Goal: Information Seeking & Learning: Learn about a topic

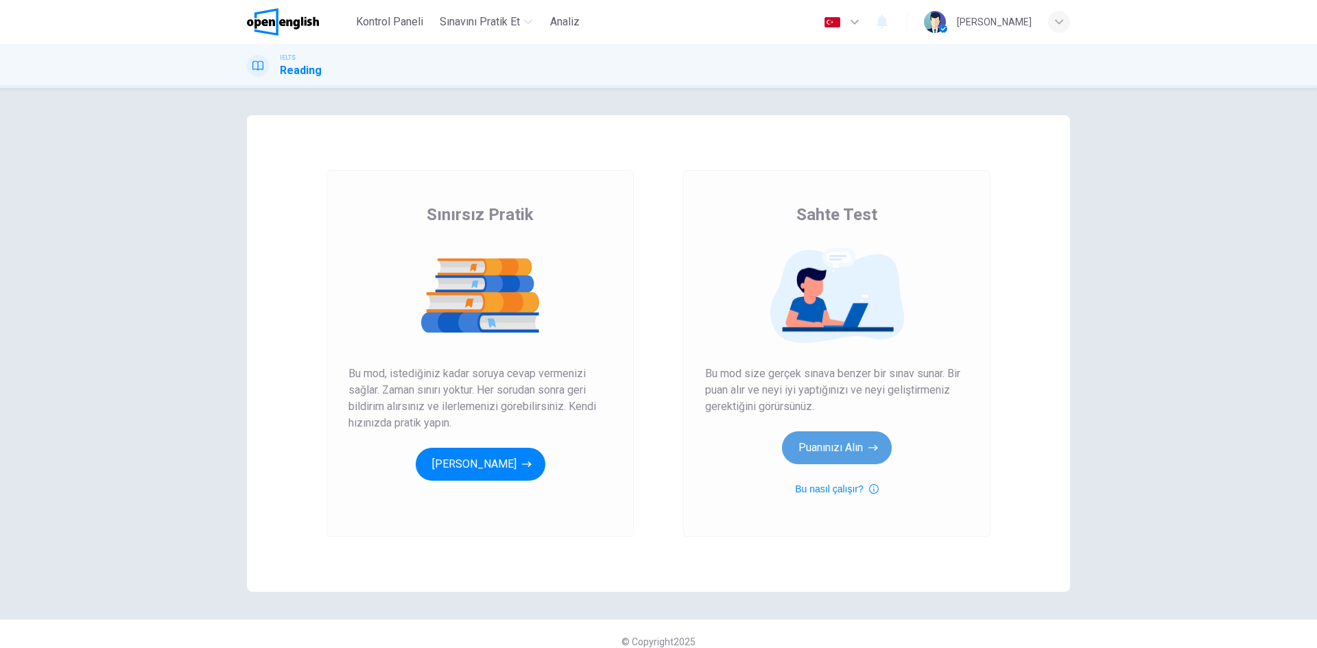
click at [834, 456] on button "Puanınızı Alın" at bounding box center [837, 447] width 110 height 33
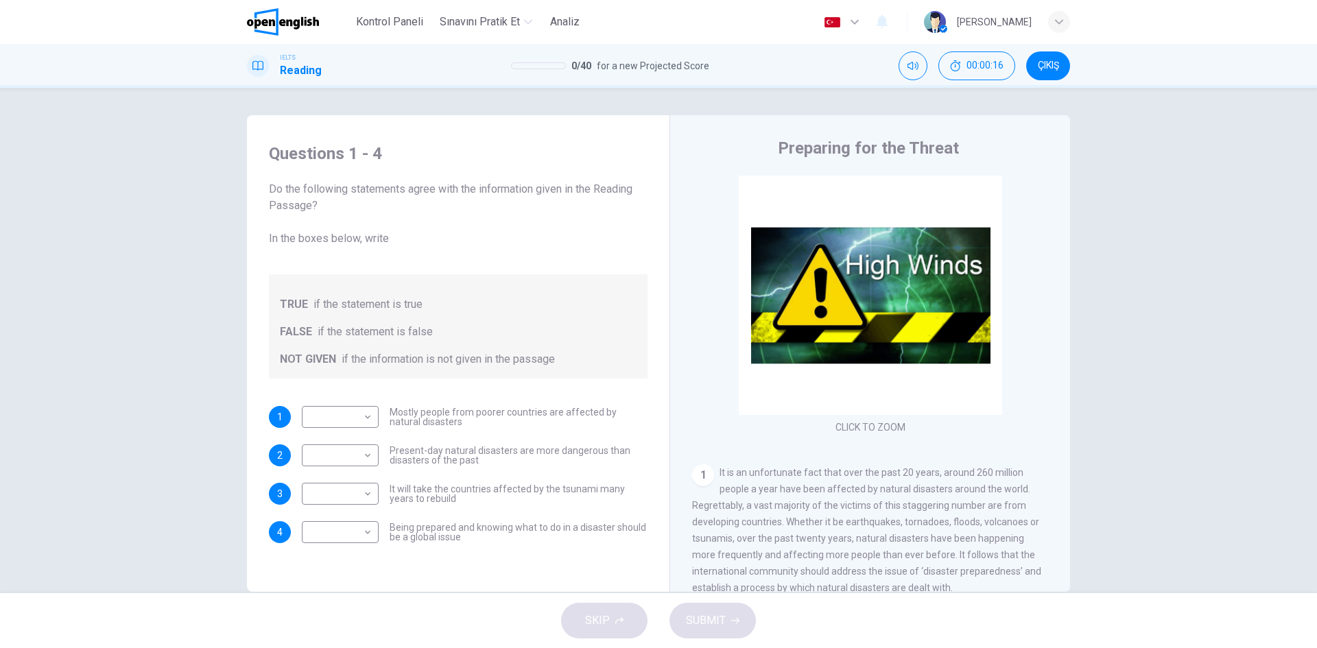
drag, startPoint x: 546, startPoint y: 412, endPoint x: 582, endPoint y: 419, distance: 36.5
click at [582, 419] on span "Mostly people from poorer countries are affected by natural disasters" at bounding box center [519, 416] width 258 height 19
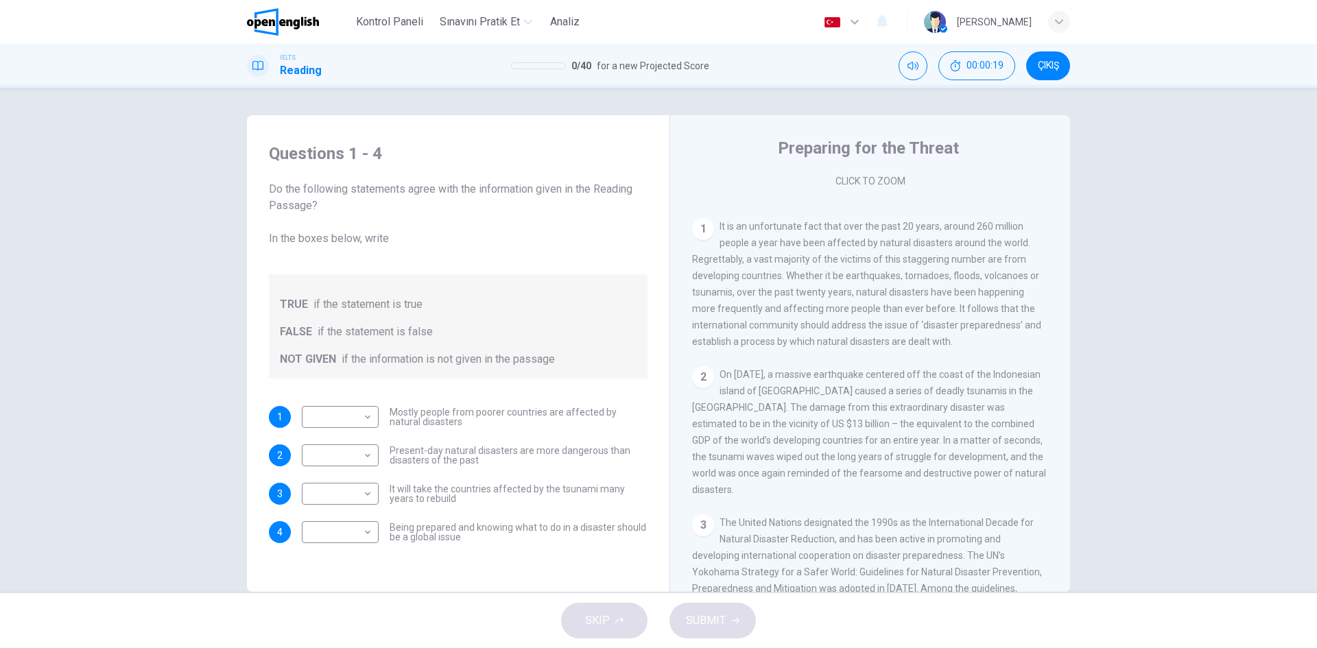
scroll to position [248, 0]
click at [326, 419] on body "Bu site, Gizlilik Politikamızda açıklandığı gibi çerezler kullanmaktadır. Çerez…" at bounding box center [658, 324] width 1317 height 648
click at [328, 431] on li "TRUE" at bounding box center [336, 439] width 77 height 22
type input "****"
click at [381, 451] on div "​ ​ Present-day natural disasters are more dangerous than disasters of the past" at bounding box center [475, 455] width 346 height 22
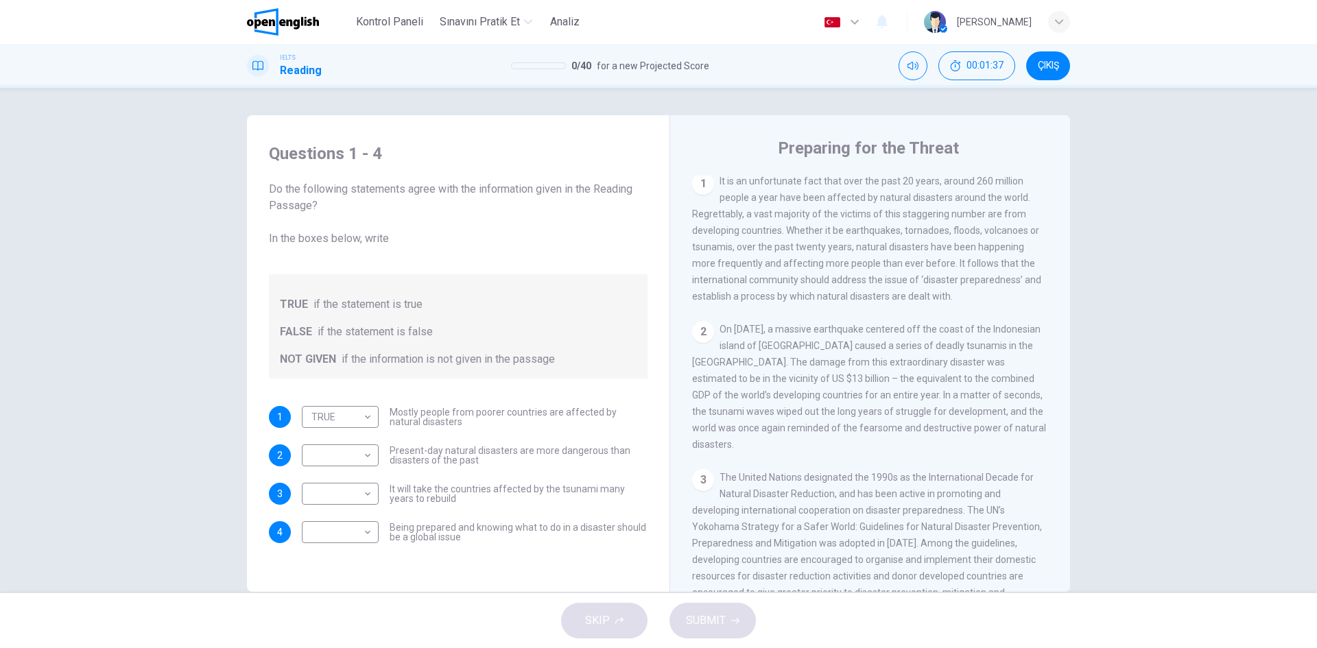
scroll to position [292, 0]
click at [883, 412] on div "2 On [DATE], a massive earthquake centered off the coast of the Indonesian isla…" at bounding box center [870, 386] width 357 height 132
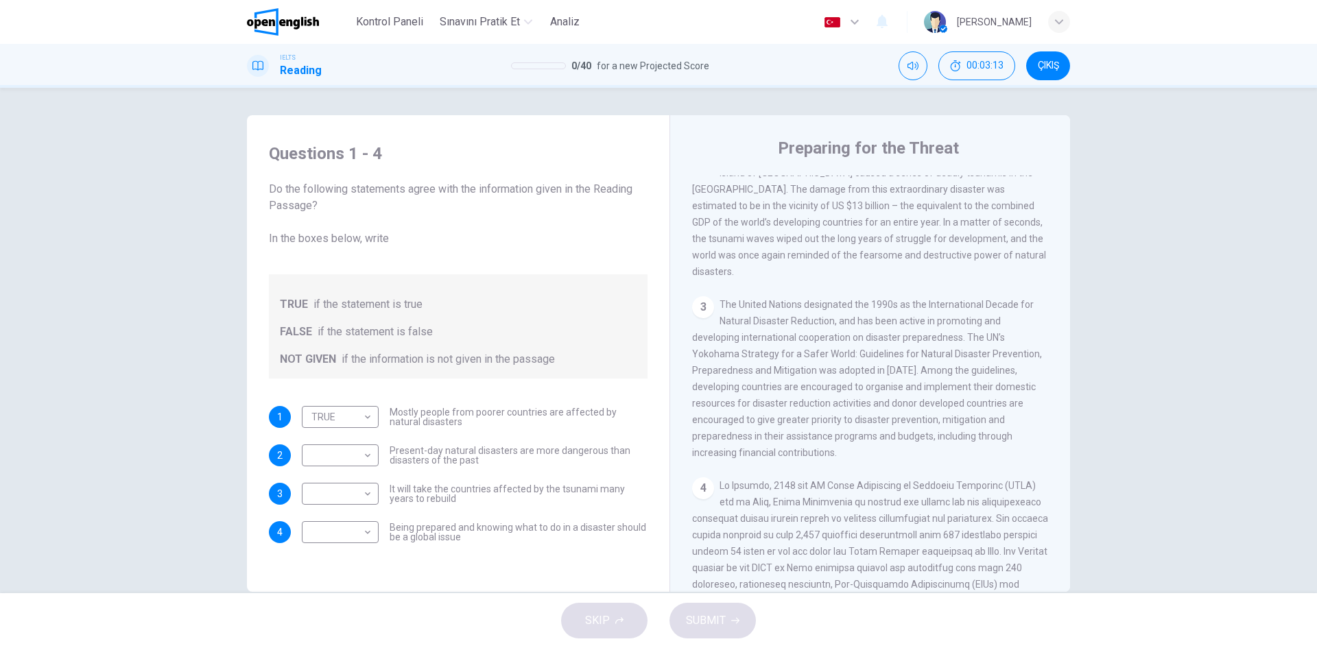
scroll to position [466, 0]
click at [342, 534] on body "Bu site, Gizlilik Politikamızda açıklandığı gibi çerezler kullanmaktadır. Çerez…" at bounding box center [658, 324] width 1317 height 648
click at [343, 577] on li "FALSE" at bounding box center [336, 576] width 77 height 22
type input "*****"
click at [330, 452] on body "Bu site, Gizlilik Politikamızda açıklandığı gibi çerezler kullanmaktadır. Çerez…" at bounding box center [658, 324] width 1317 height 648
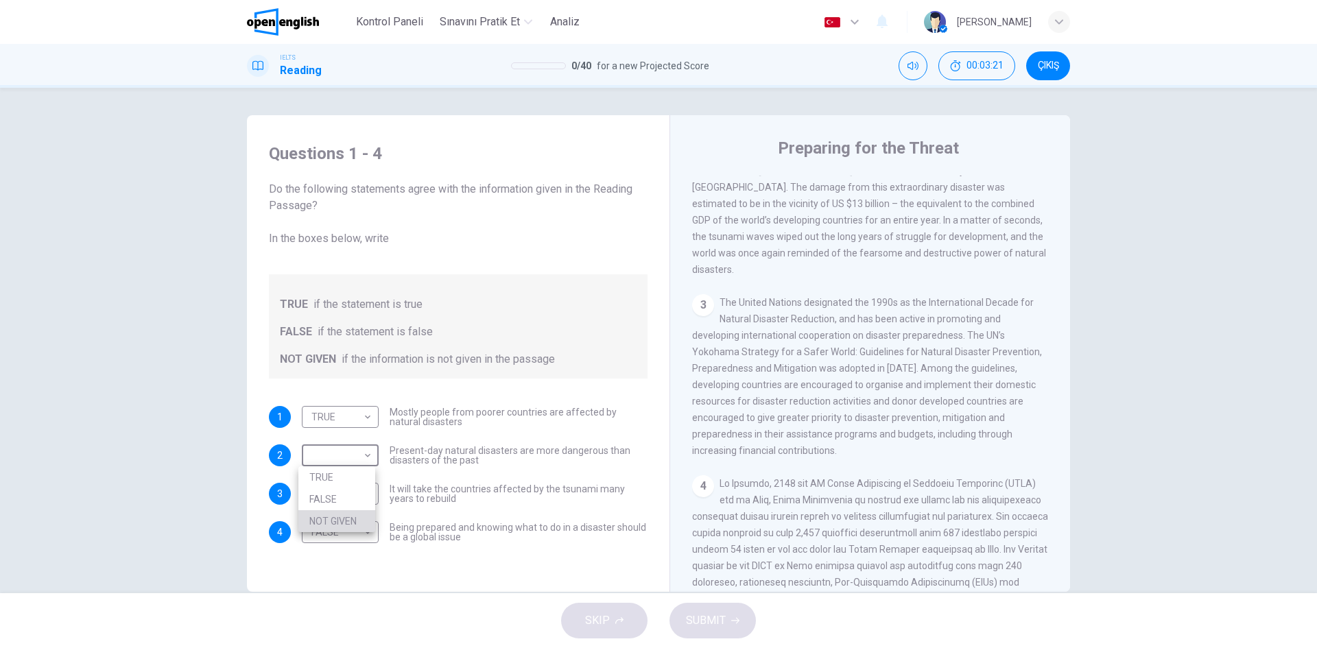
click at [331, 519] on li "NOT GIVEN" at bounding box center [336, 521] width 77 height 22
type input "*********"
click at [358, 495] on body "Bu site, Gizlilik Politikamızda açıklandığı gibi çerezler kullanmaktadır. Çerez…" at bounding box center [658, 324] width 1317 height 648
click at [356, 520] on li "TRUE" at bounding box center [336, 516] width 77 height 22
type input "****"
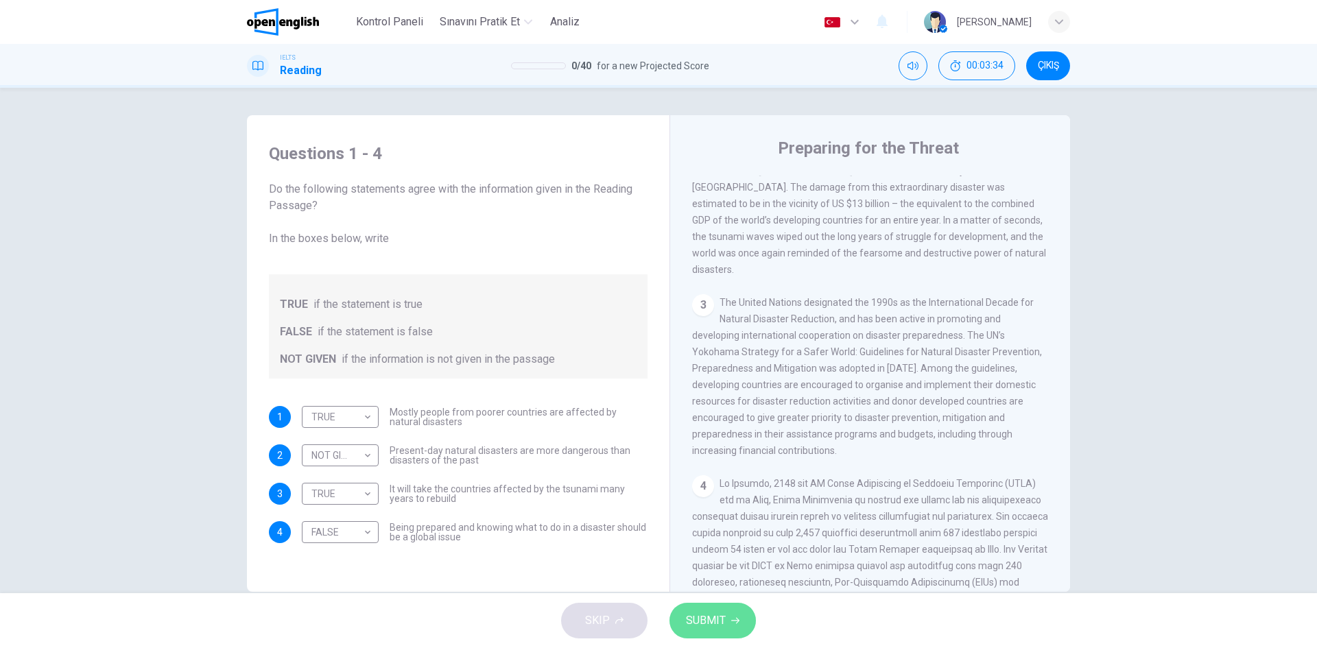
click at [696, 610] on button "SUBMIT" at bounding box center [712, 621] width 86 height 36
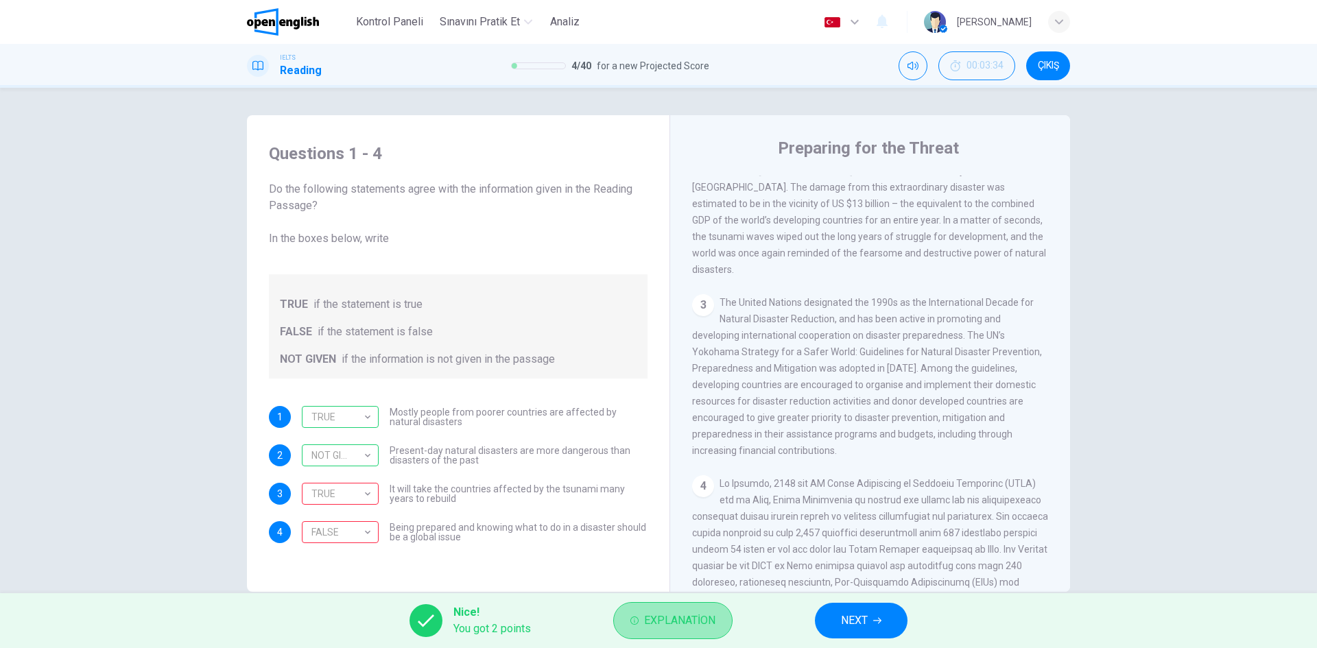
click at [691, 619] on span "Explanation" at bounding box center [679, 620] width 71 height 19
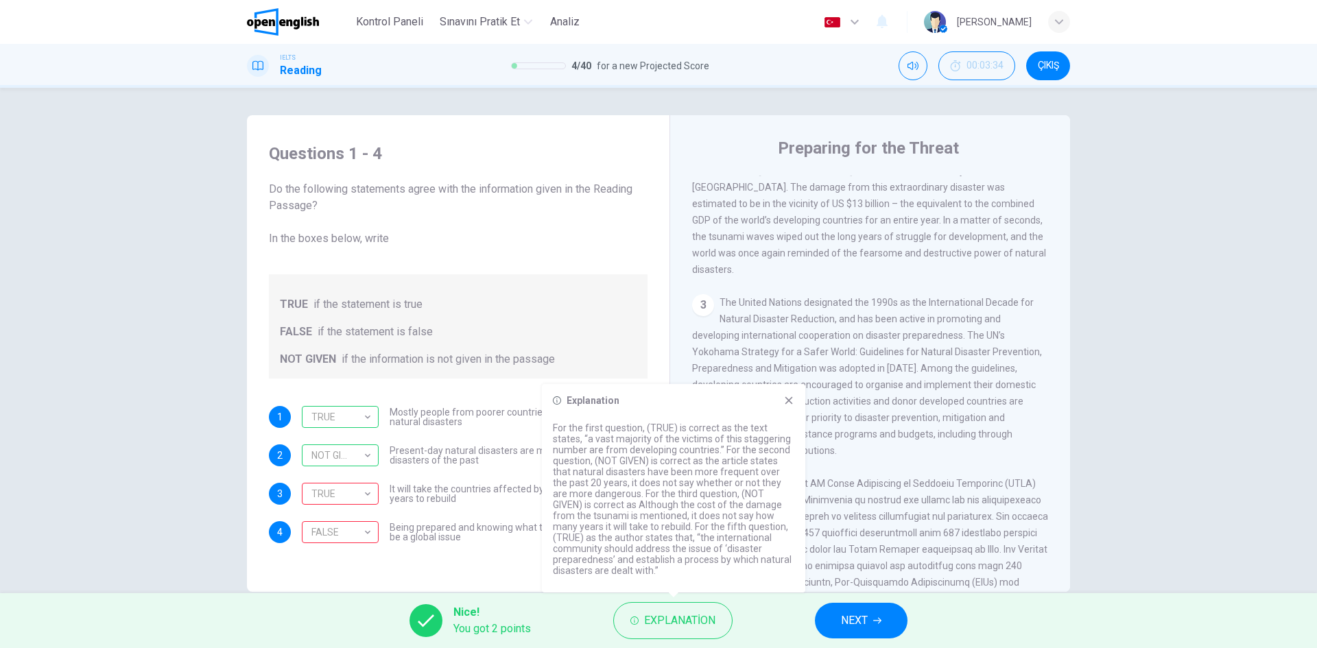
click at [785, 393] on div "Explanation For the first question, (TRUE) is correct as the text states, “a va…" at bounding box center [673, 488] width 263 height 209
click at [867, 621] on span "NEXT" at bounding box center [854, 620] width 27 height 19
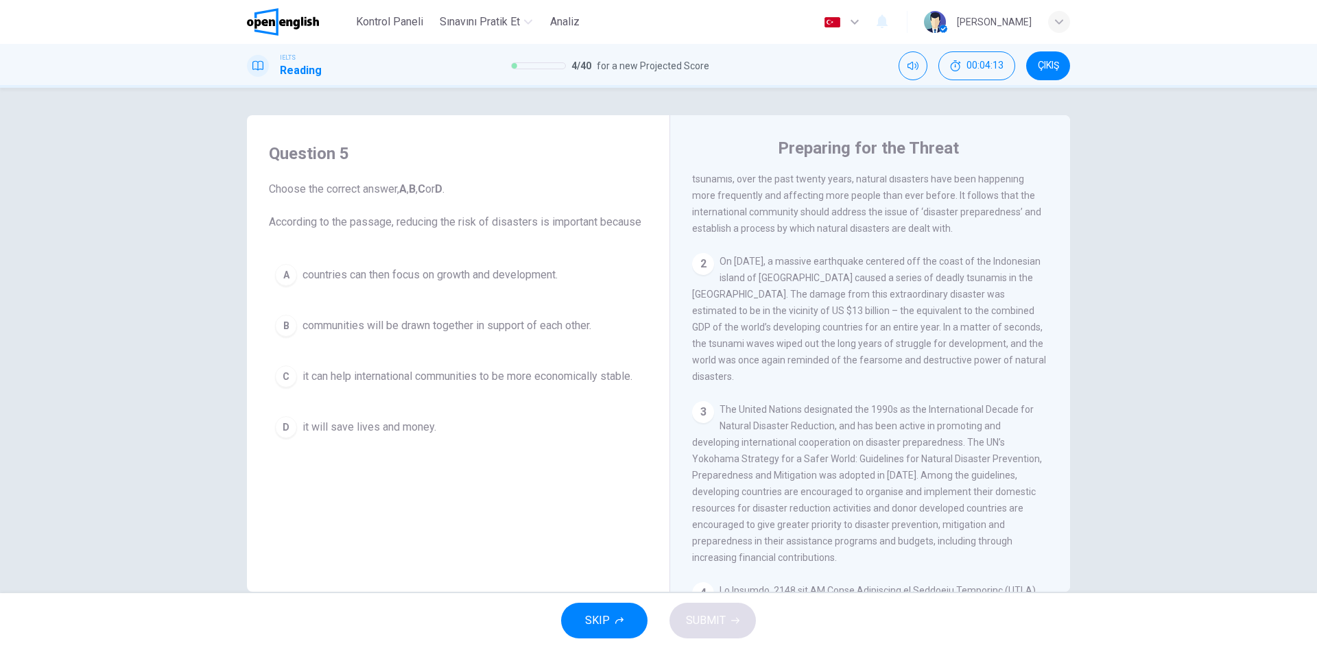
scroll to position [360, 0]
click at [388, 388] on button "C it can help international communities to be more economically stable." at bounding box center [458, 376] width 379 height 34
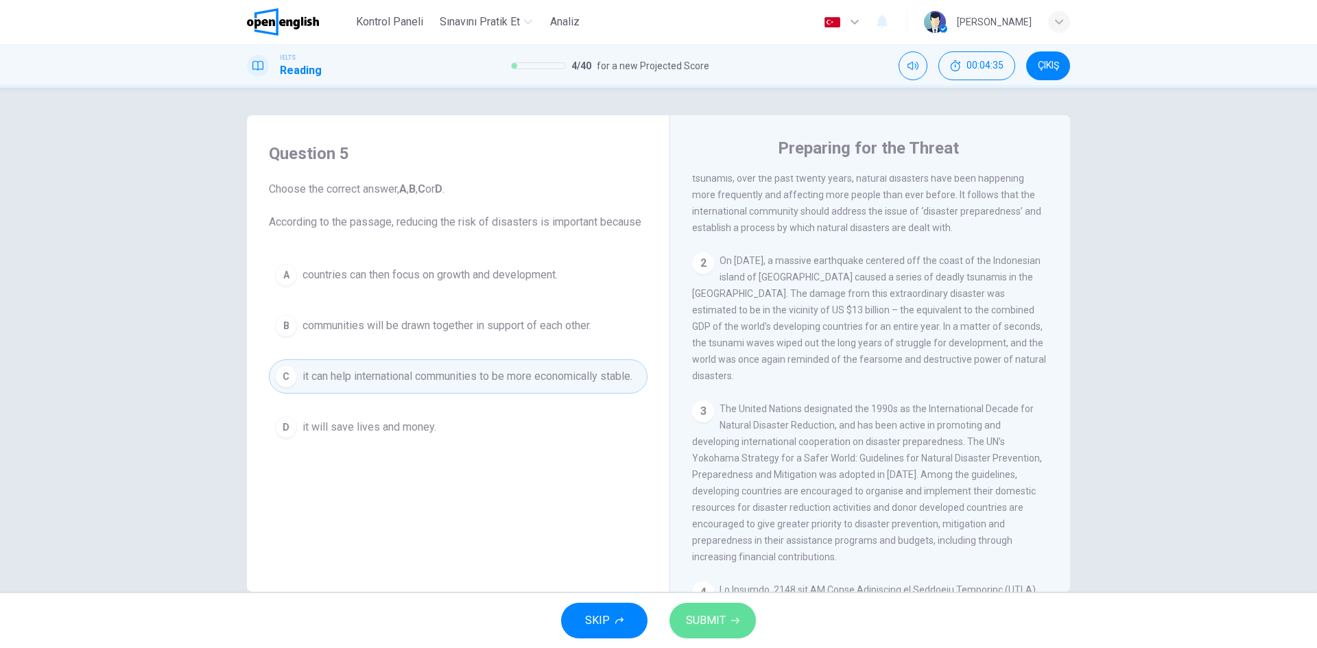
click at [706, 610] on button "SUBMIT" at bounding box center [712, 621] width 86 height 36
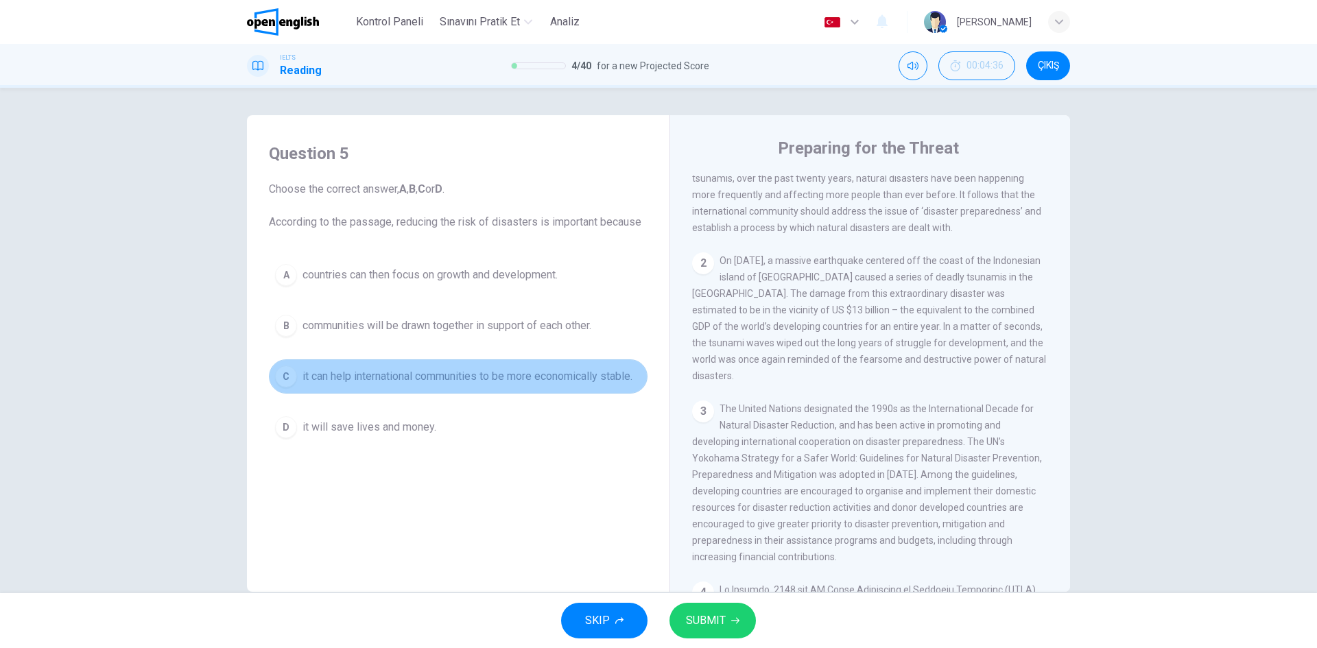
click at [502, 375] on span "it can help international communities to be more economically stable." at bounding box center [468, 376] width 330 height 16
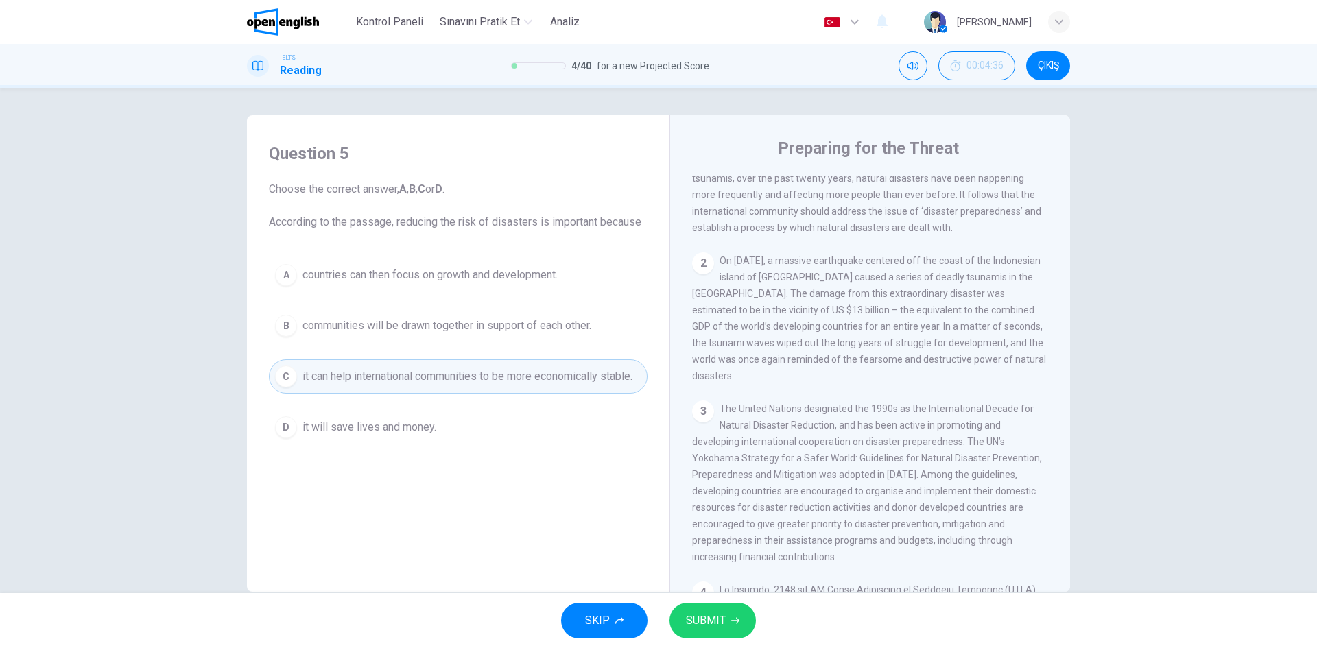
click at [719, 620] on span "SUBMIT" at bounding box center [706, 620] width 40 height 19
click at [1067, 594] on div at bounding box center [1061, 598] width 33 height 33
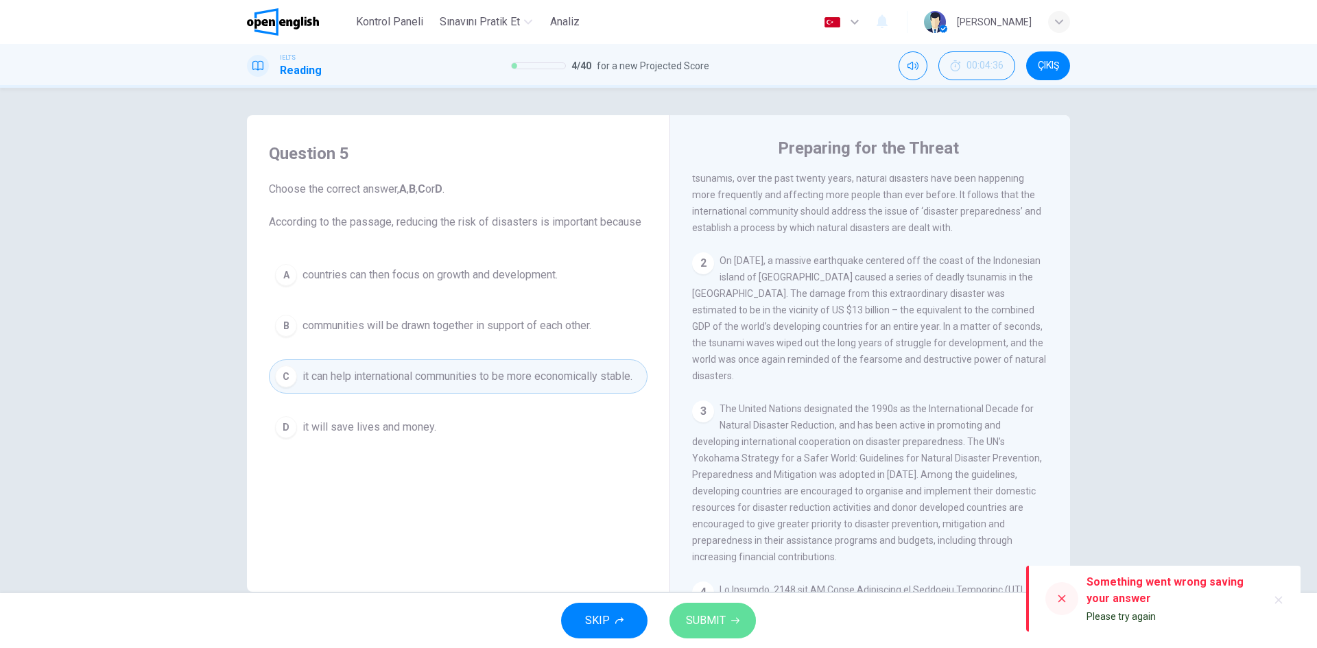
click at [718, 621] on span "SUBMIT" at bounding box center [706, 620] width 40 height 19
click at [1133, 617] on span "Please try again" at bounding box center [1121, 616] width 69 height 11
click at [1275, 594] on button "button" at bounding box center [1279, 600] width 22 height 22
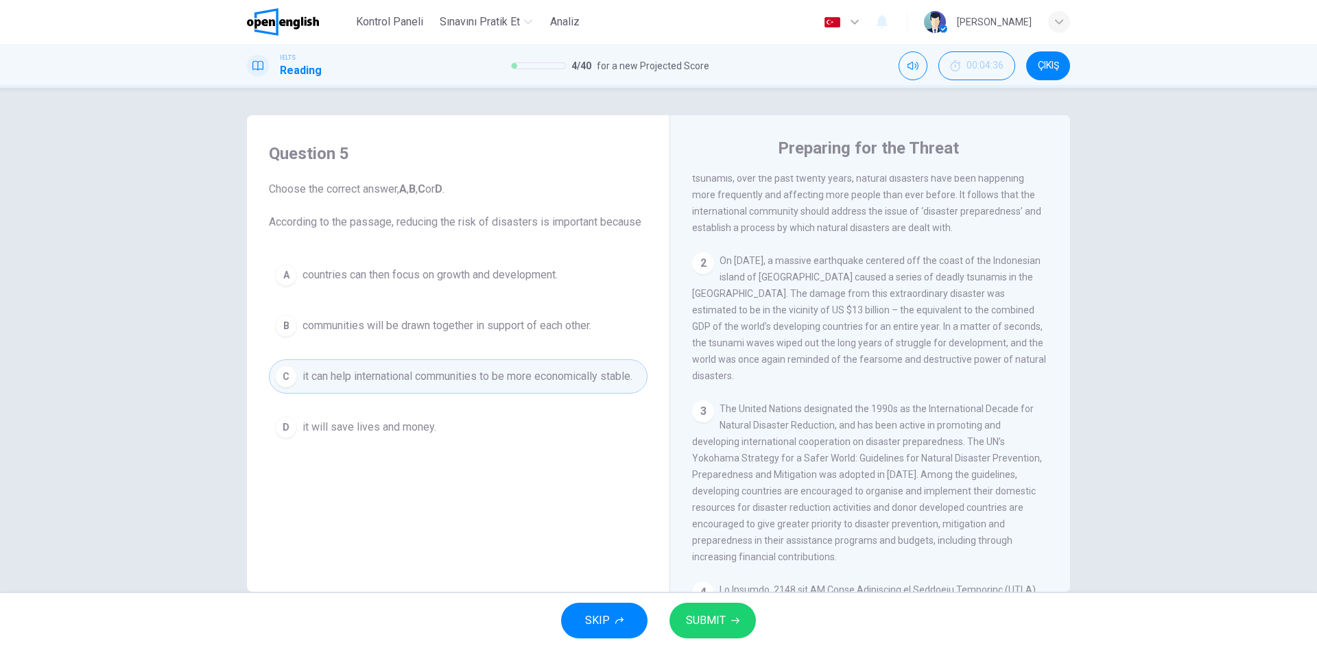
click at [510, 561] on div "Question 5 Choose the correct answer, A , B , C or D . According to the passage…" at bounding box center [458, 360] width 401 height 463
click at [722, 620] on span "SUBMIT" at bounding box center [706, 620] width 40 height 19
click at [1058, 601] on icon at bounding box center [1061, 598] width 11 height 11
click at [377, 15] on span "Kontrol Paneli" at bounding box center [389, 22] width 67 height 16
